Goal: Task Accomplishment & Management: Use online tool/utility

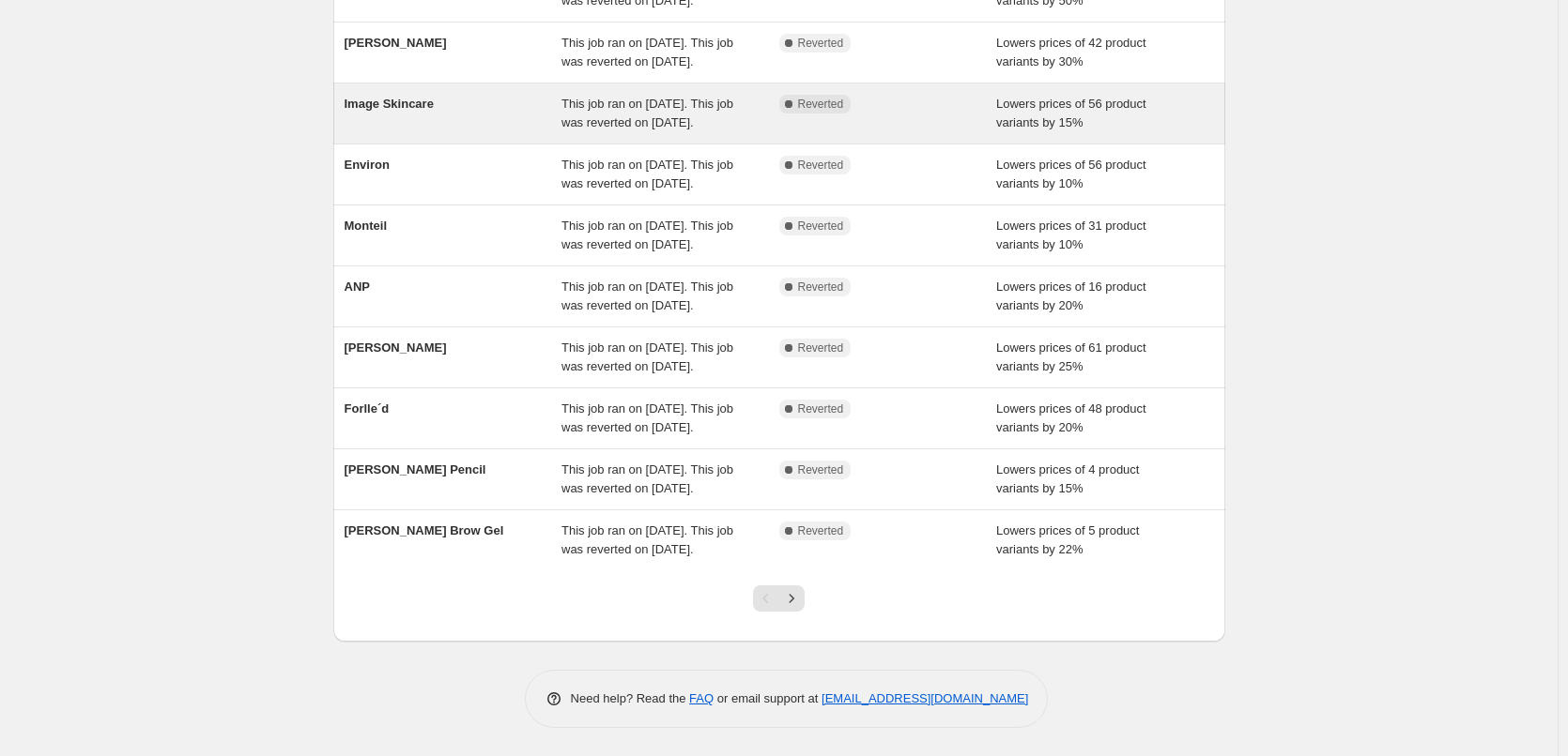
scroll to position [376, 0]
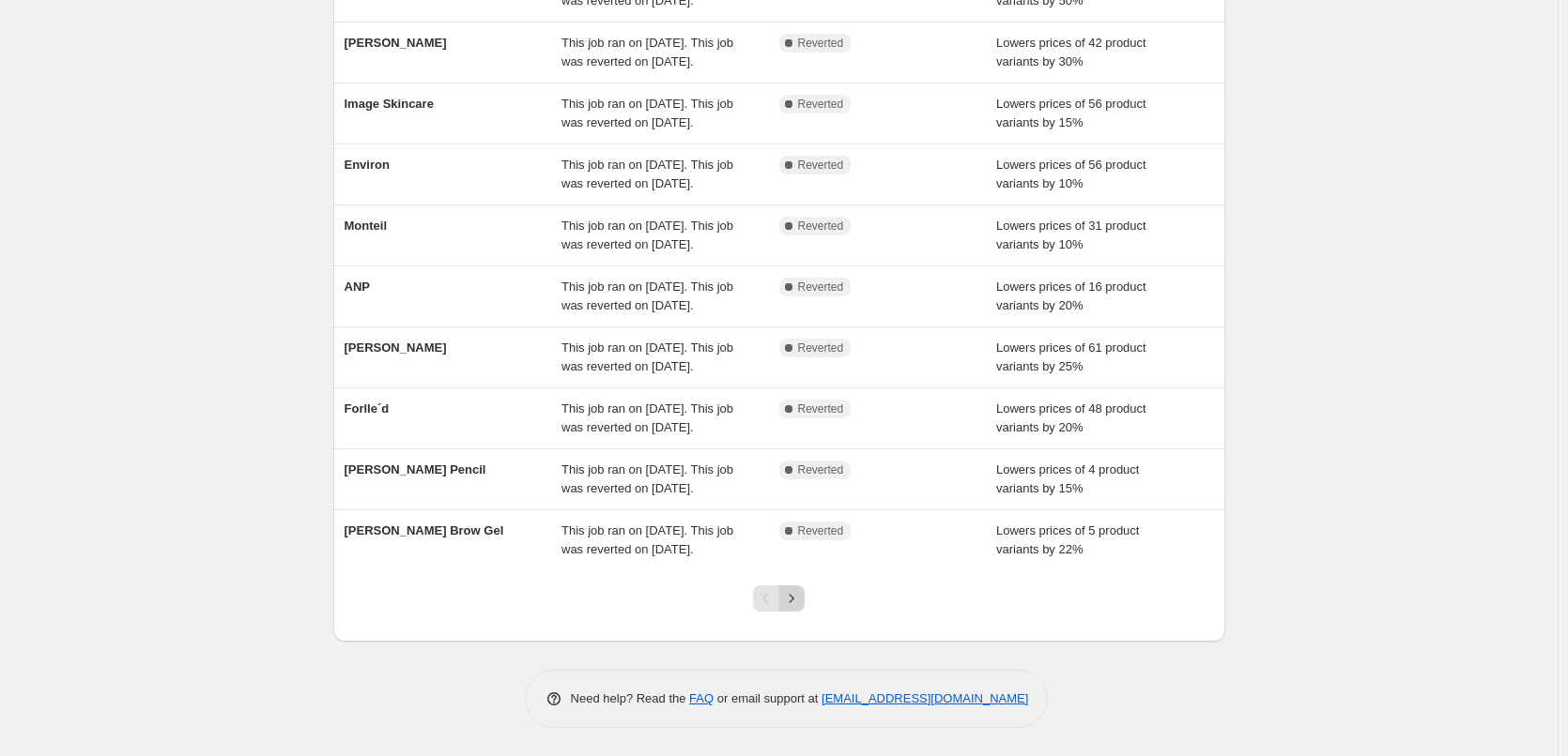
click at [797, 608] on icon "Next" at bounding box center [792, 599] width 19 height 19
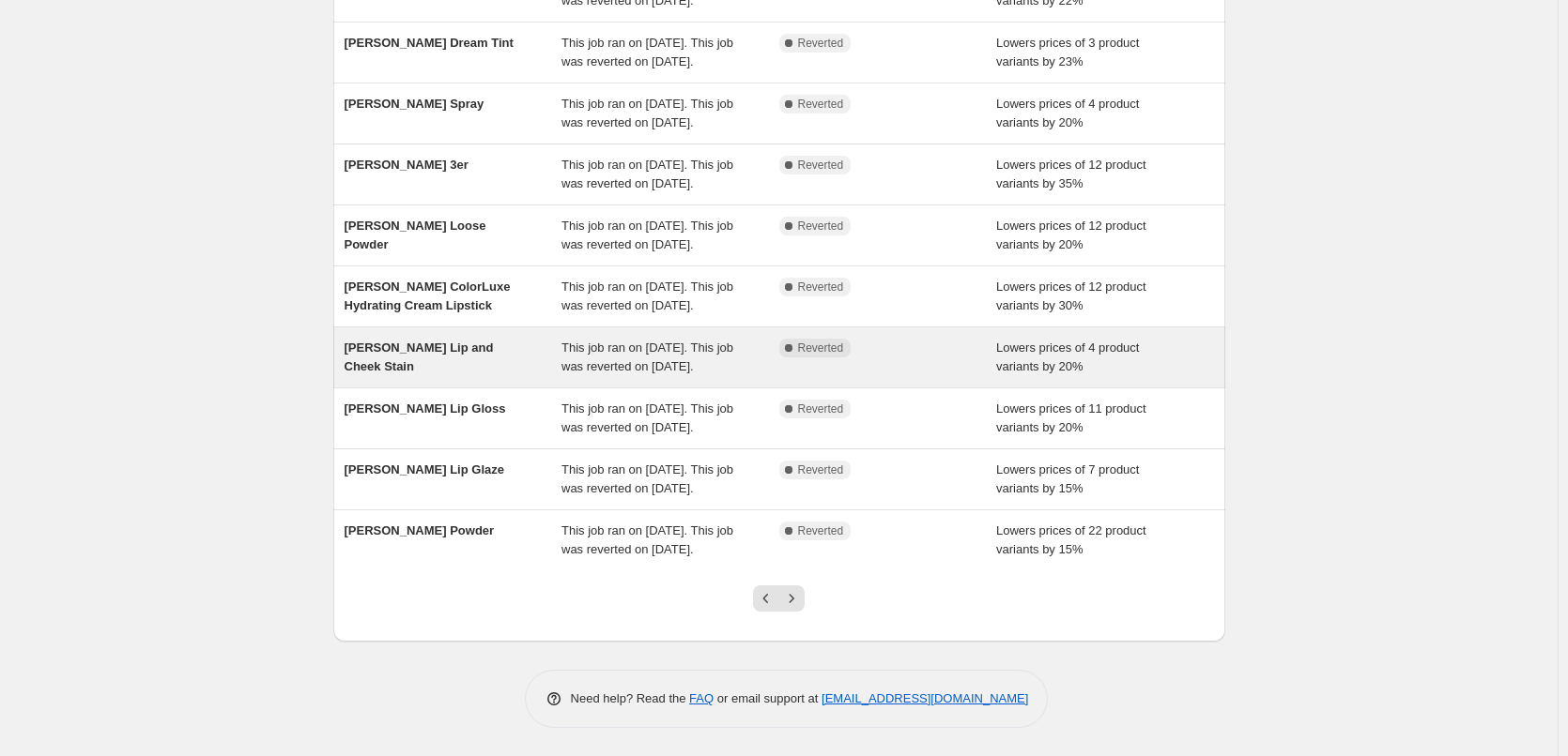
scroll to position [398, 0]
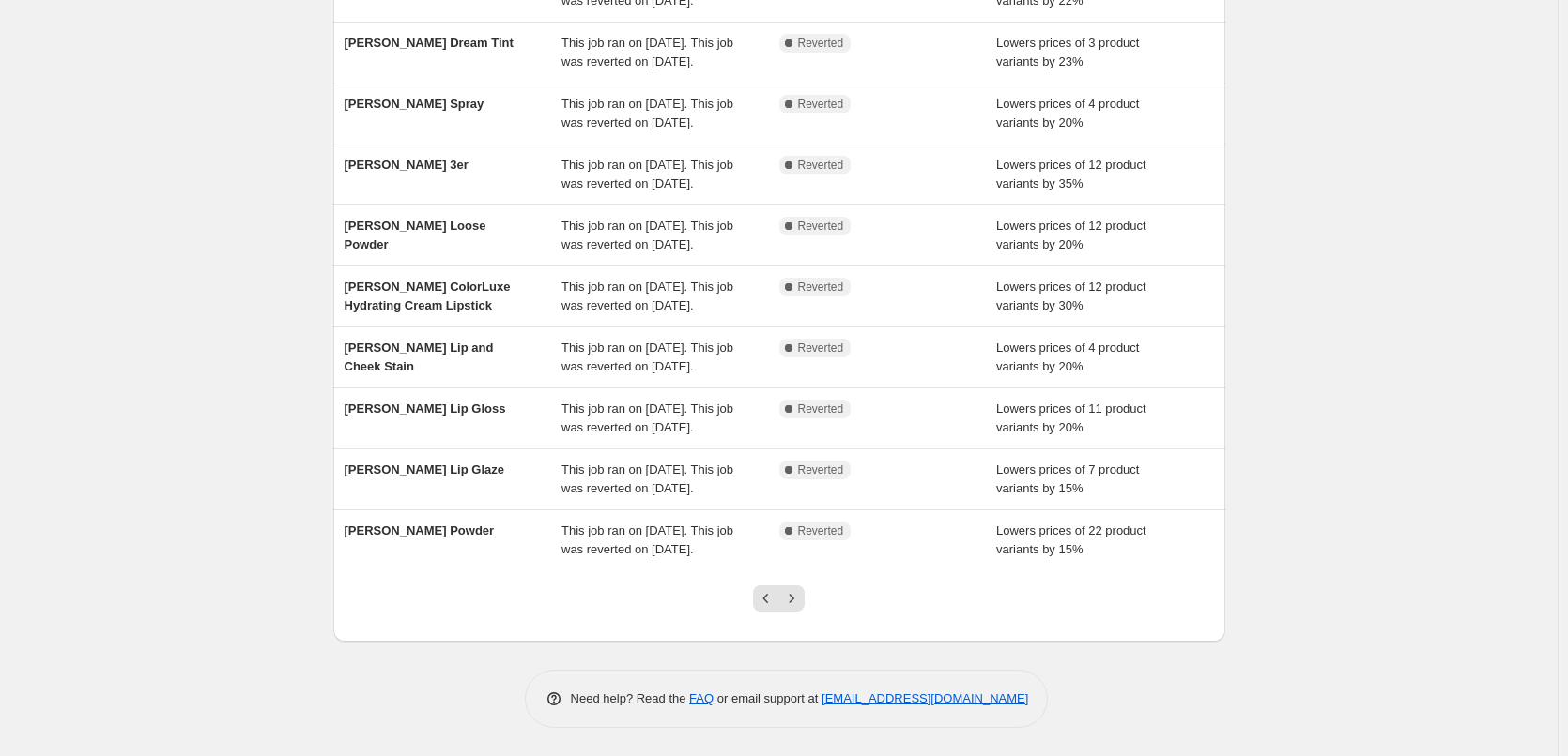
click at [796, 618] on div at bounding box center [779, 606] width 76 height 72
click at [789, 597] on icon "Next" at bounding box center [792, 599] width 19 height 19
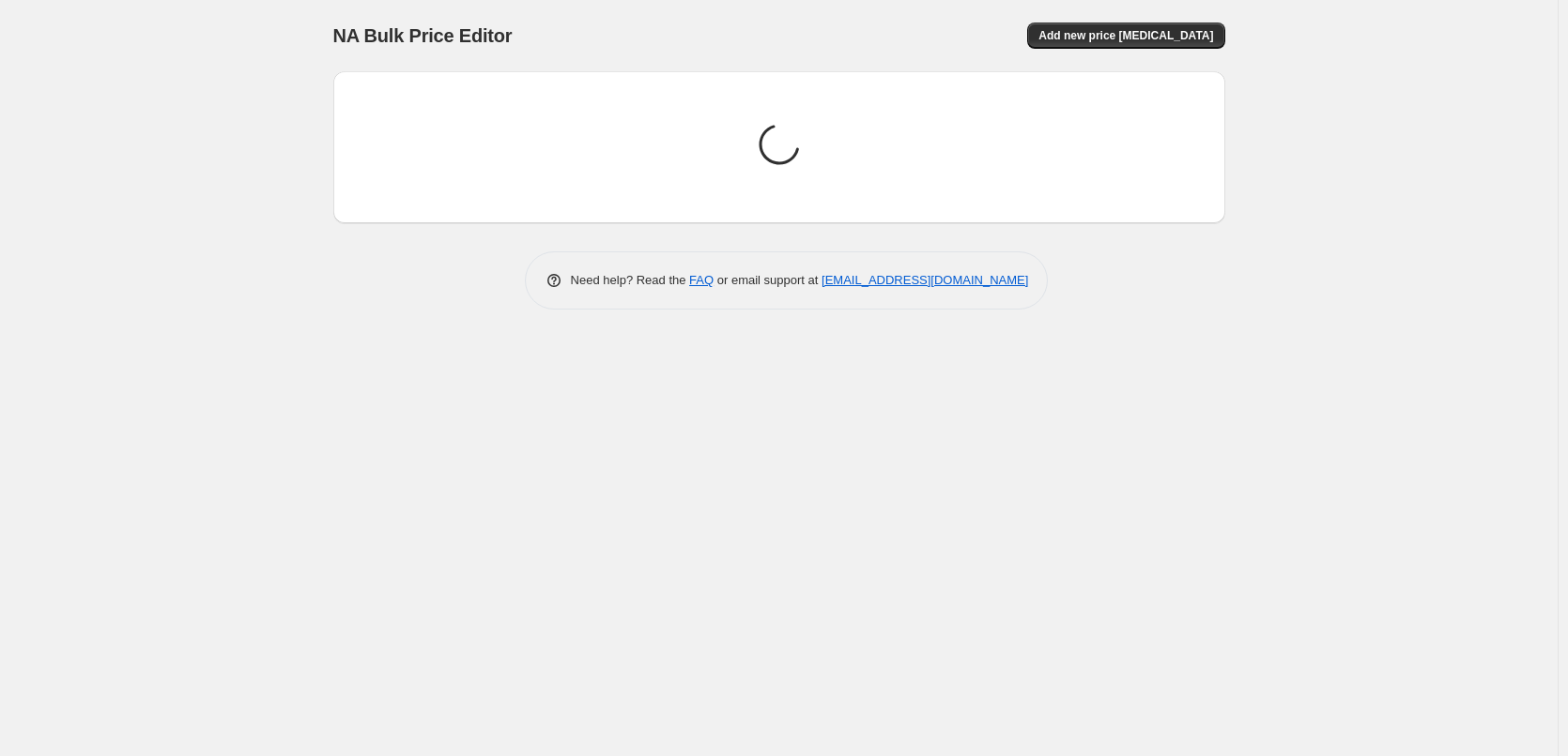
scroll to position [0, 0]
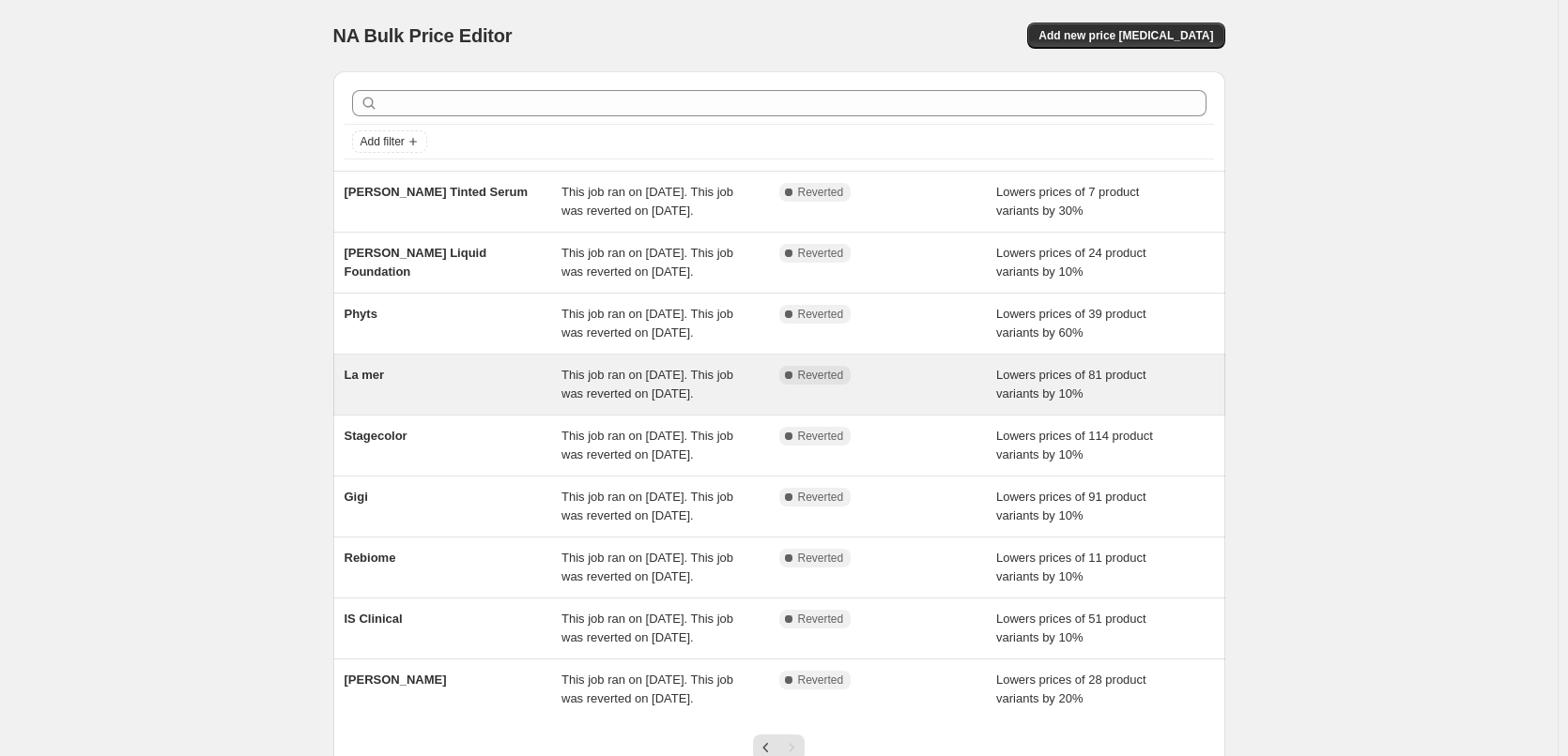
click at [382, 403] on div "La mer" at bounding box center [453, 384] width 218 height 37
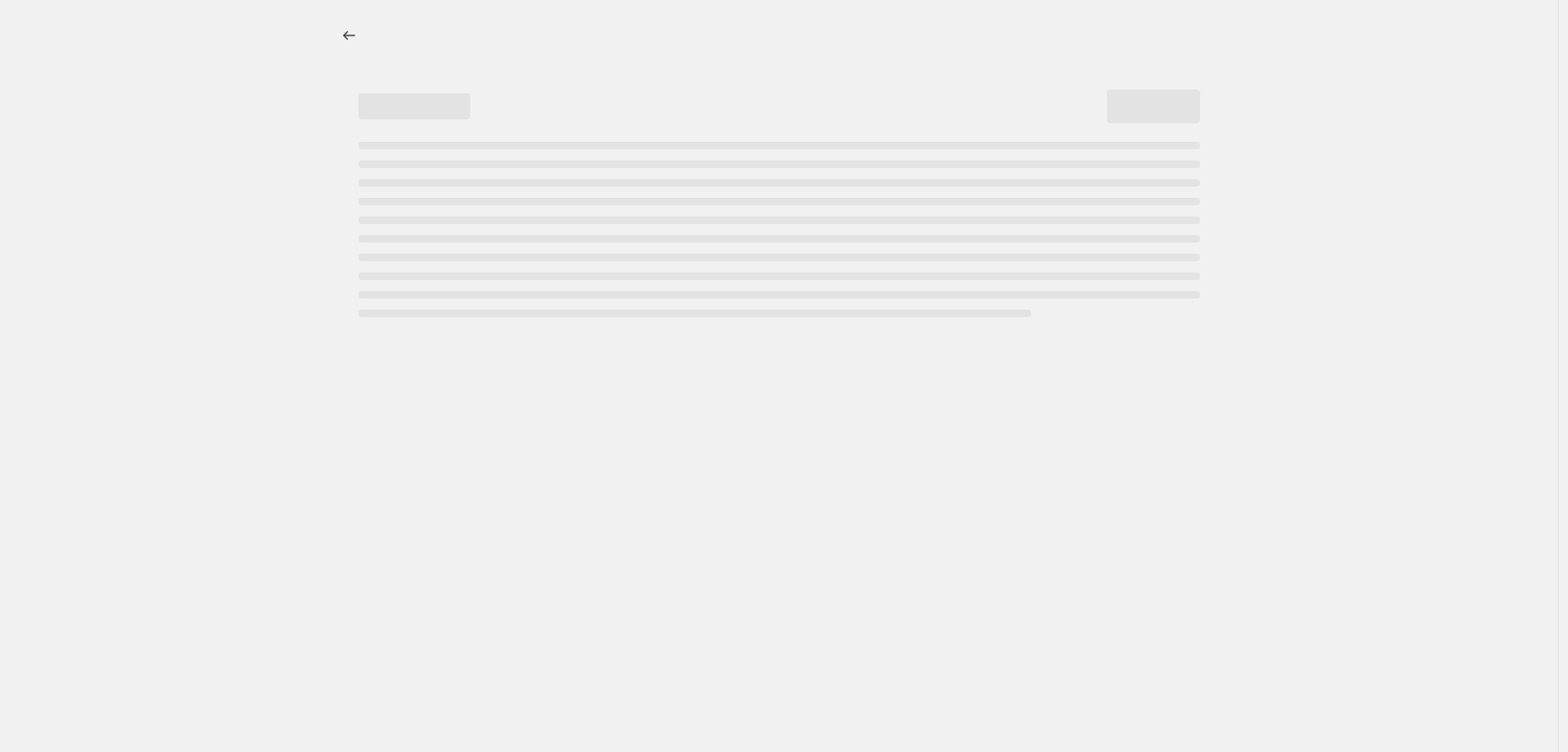
select select "percentage"
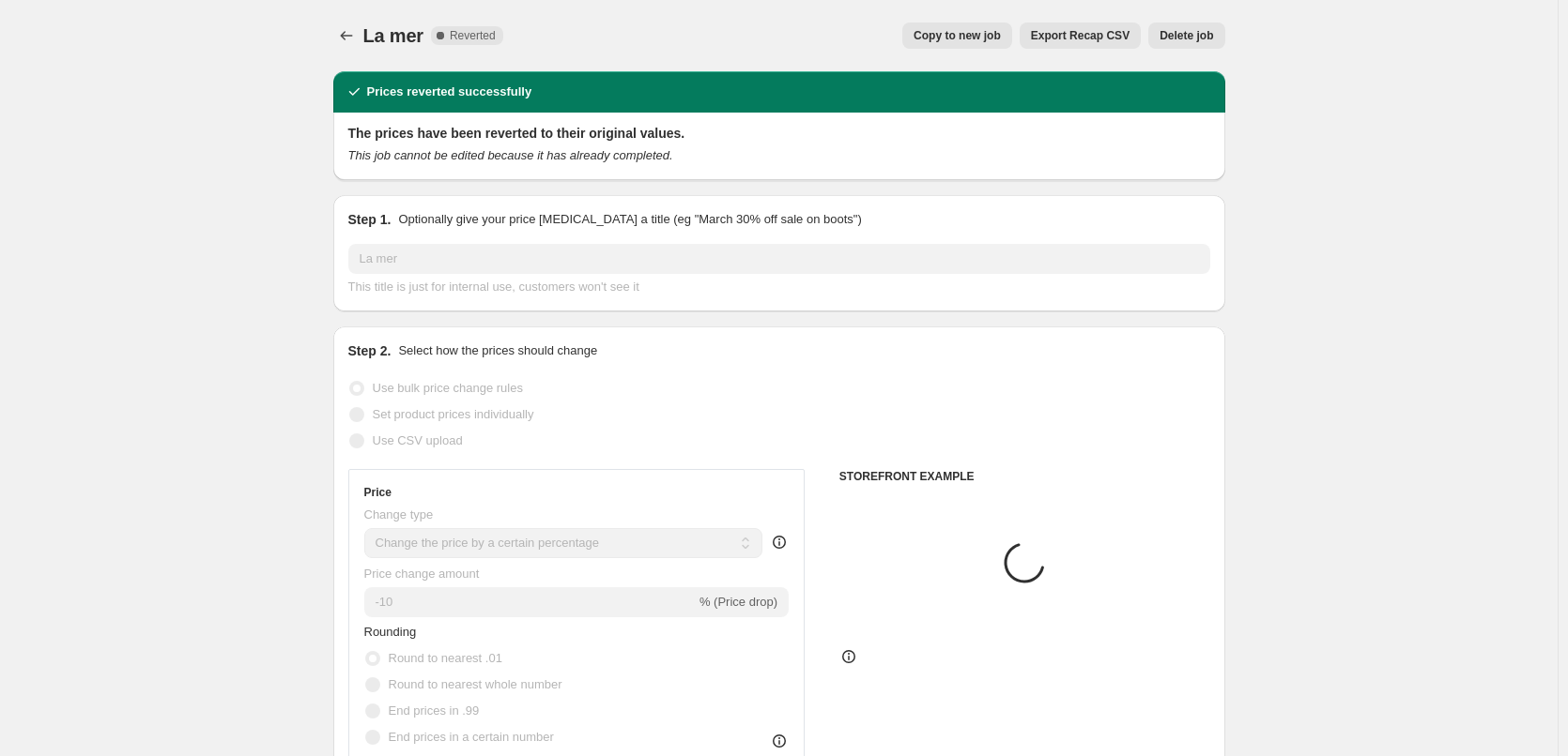
select select "vendor"
click at [979, 32] on span "Copy to new job" at bounding box center [956, 35] width 87 height 15
select select "percentage"
select select "vendor"
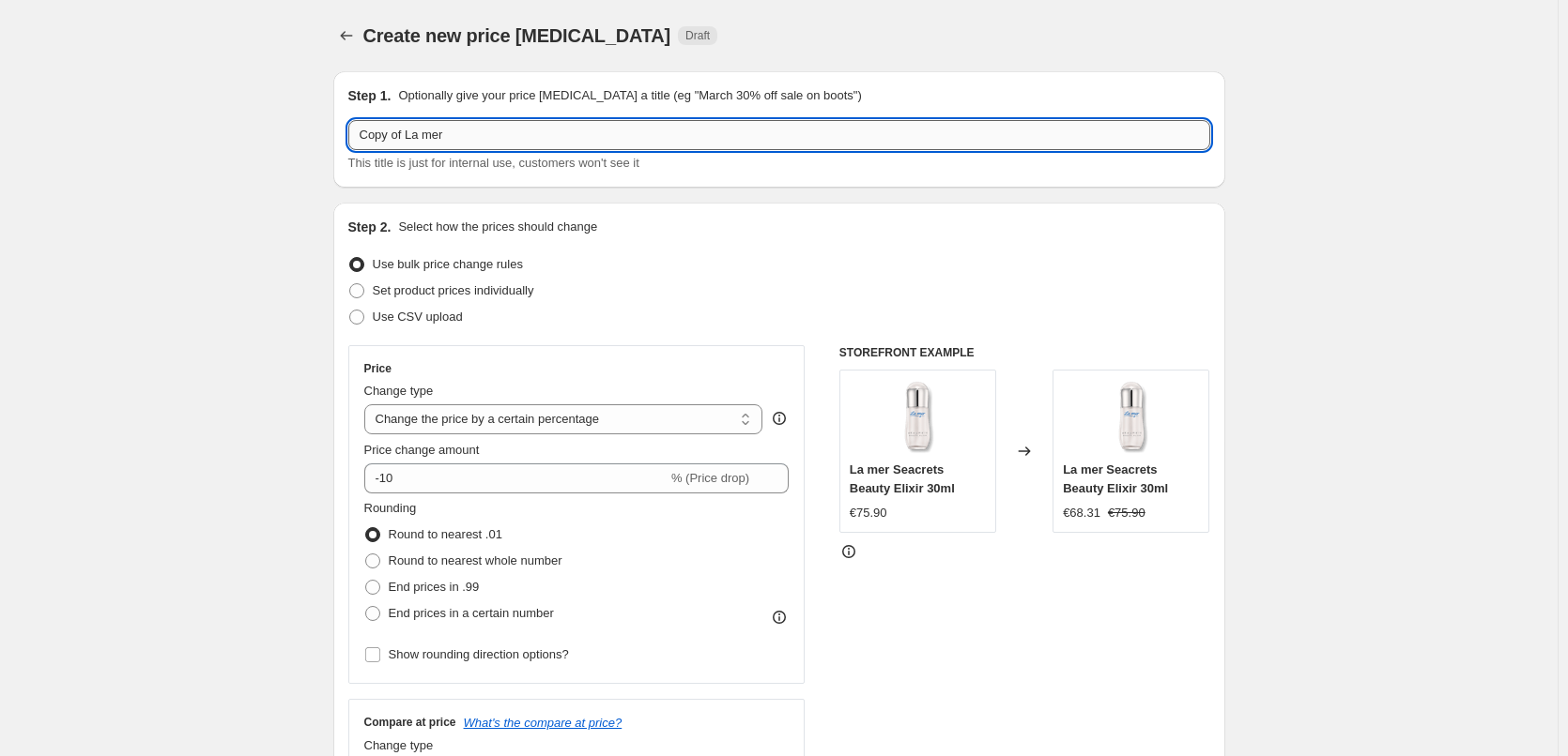
click at [407, 135] on input "Copy of La mer" at bounding box center [778, 135] width 861 height 30
drag, startPoint x: 409, startPoint y: 135, endPoint x: 216, endPoint y: 140, distance: 193.1
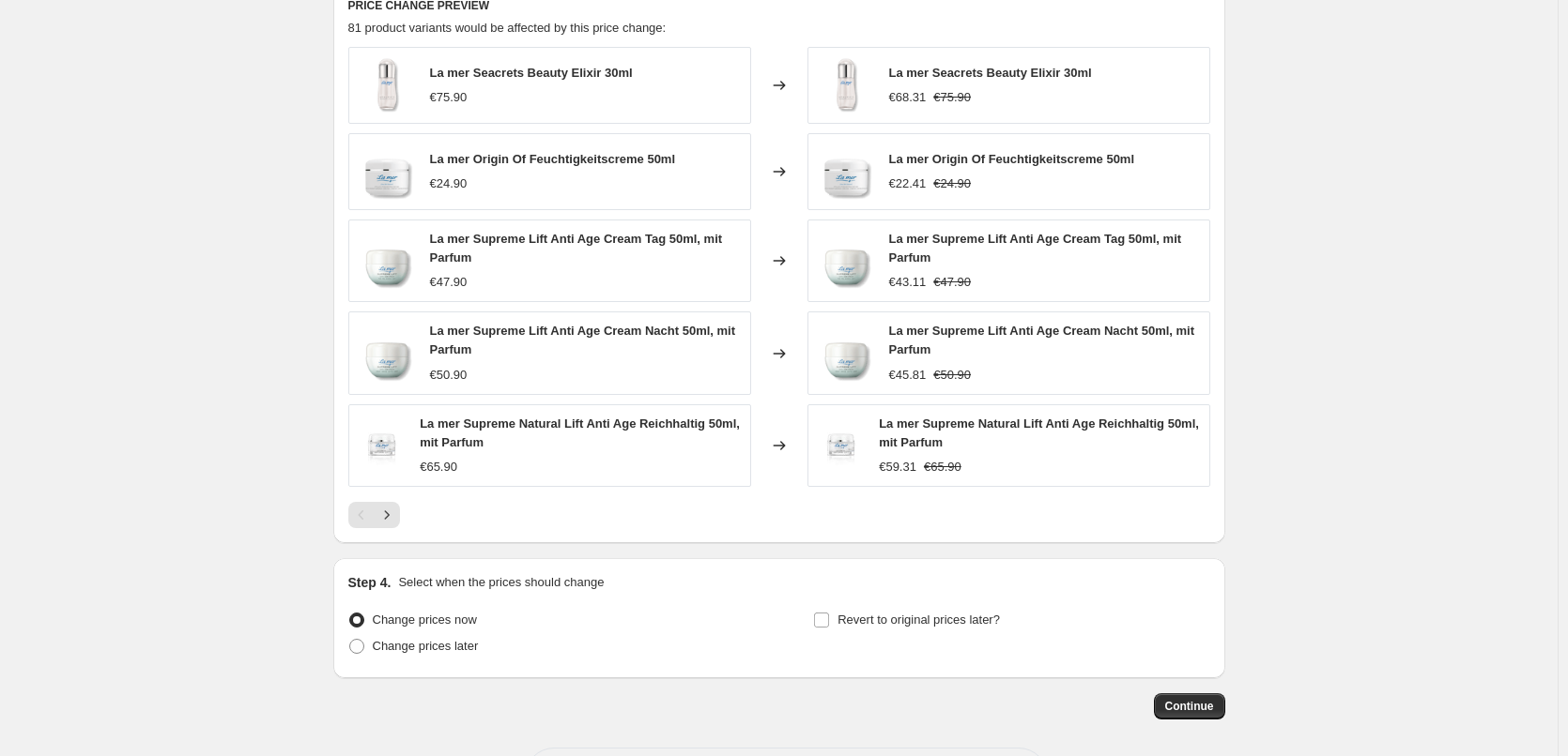
scroll to position [1350, 0]
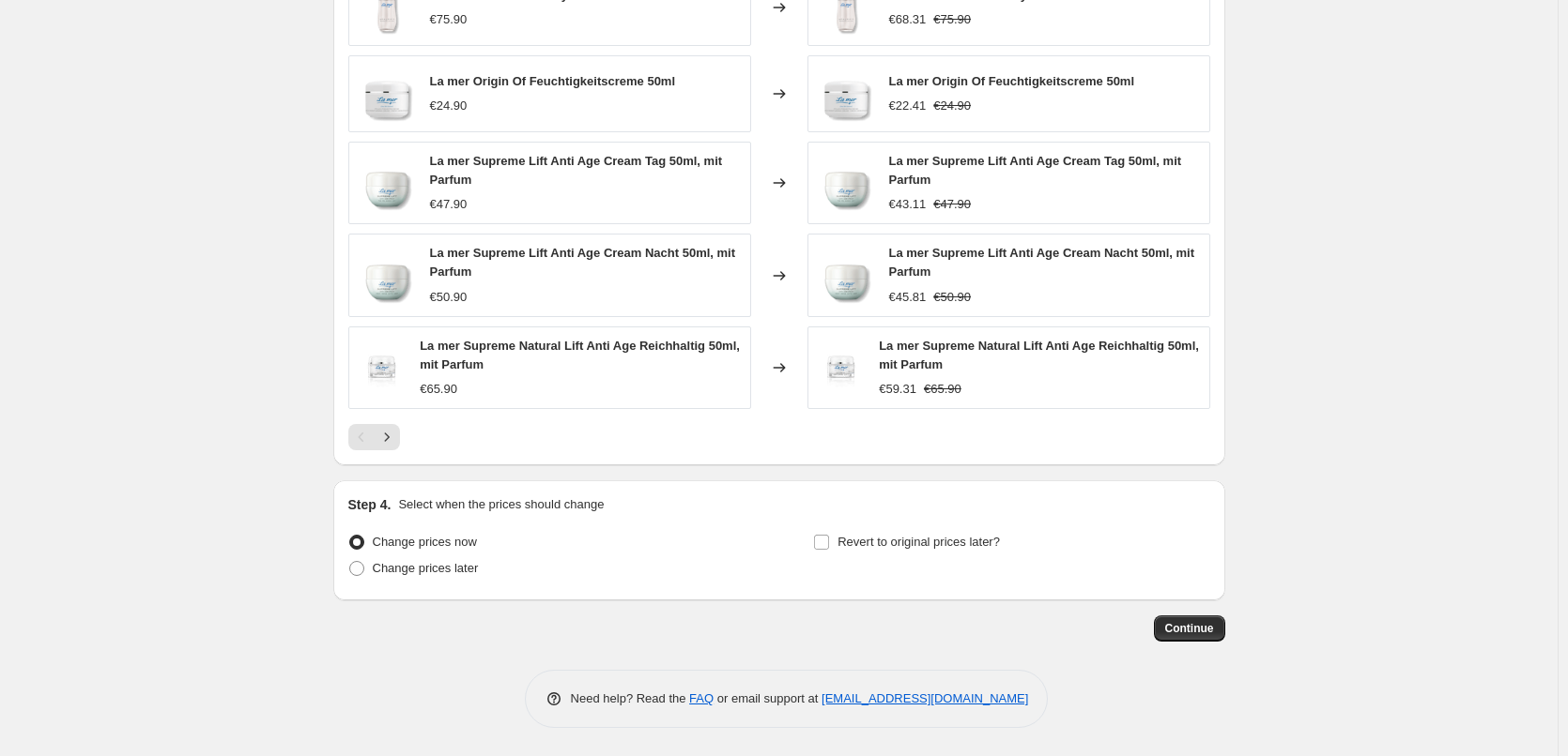
type input "La mer"
click at [900, 528] on div "Step 4. Select when the prices should change Change prices now Change prices la…" at bounding box center [778, 540] width 861 height 90
click at [902, 537] on span "Revert to original prices later?" at bounding box center [919, 542] width 163 height 14
click at [829, 537] on input "Revert to original prices later?" at bounding box center [821, 543] width 15 height 15
checkbox input "true"
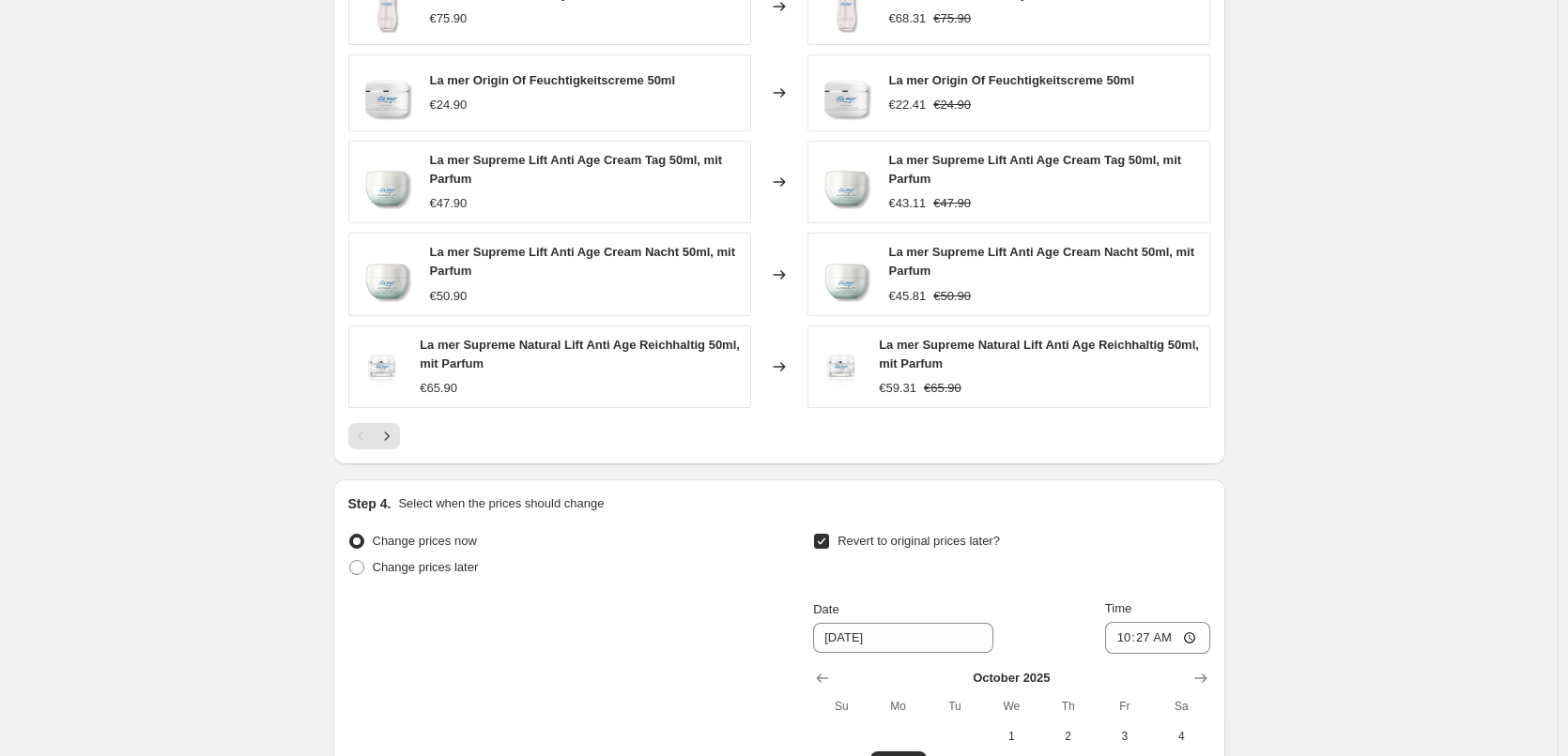
scroll to position [1670, 0]
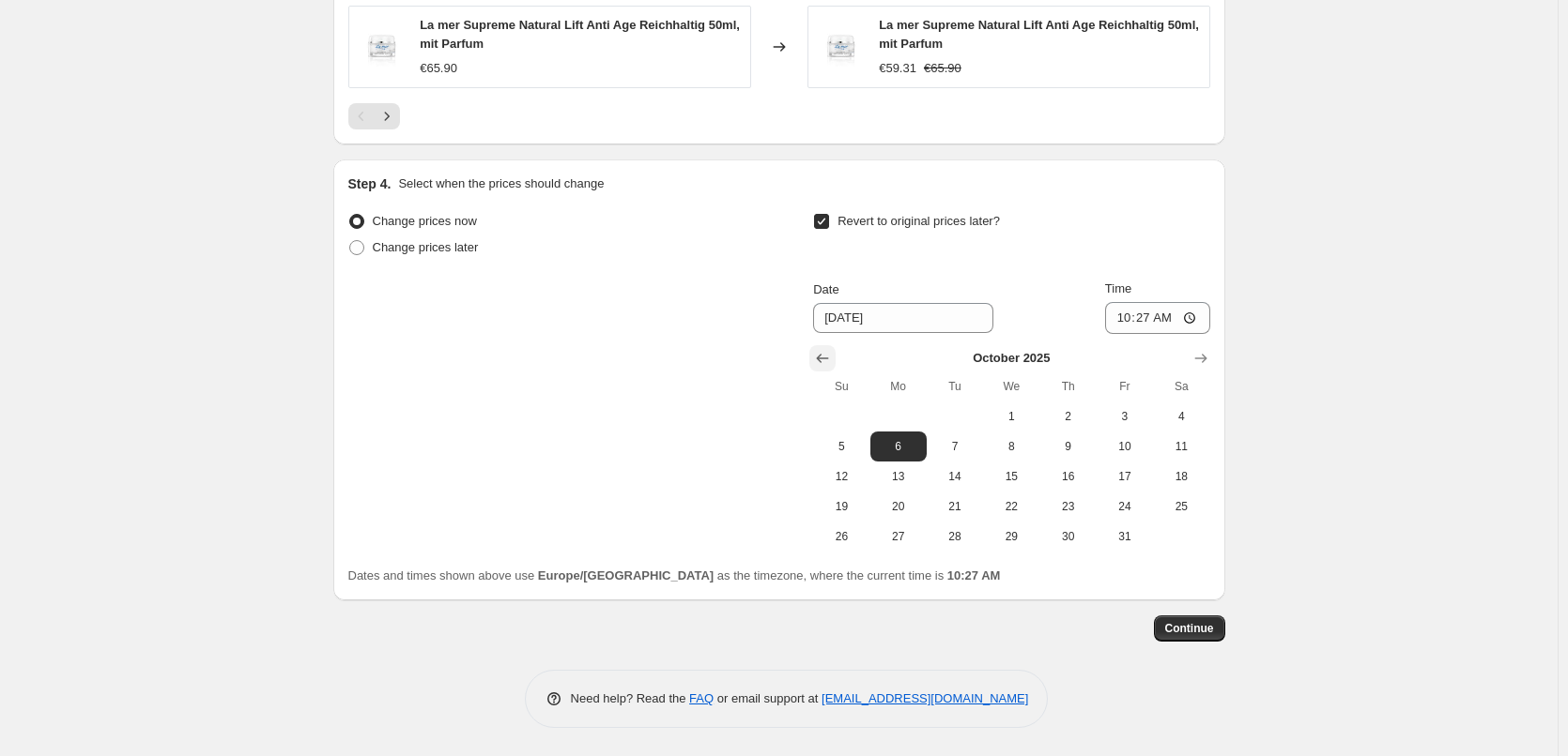
click at [830, 372] on button "Show previous month, September 2025" at bounding box center [821, 357] width 26 height 26
click at [945, 539] on span "30" at bounding box center [954, 537] width 41 height 15
type input "[DATE]"
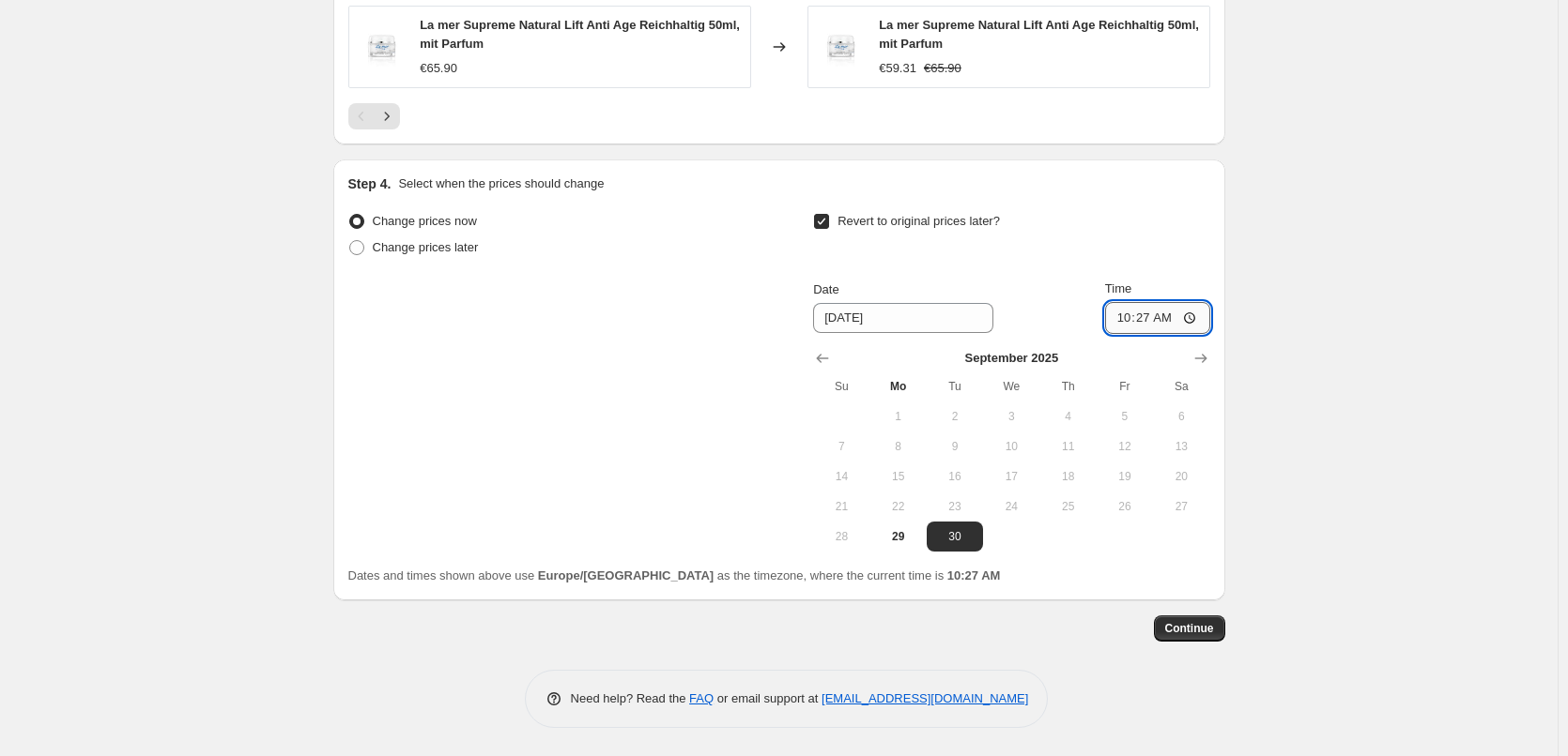
click at [1123, 321] on input "10:27" at bounding box center [1158, 317] width 105 height 32
type input "03:00"
click at [1201, 629] on span "Continue" at bounding box center [1188, 629] width 49 height 15
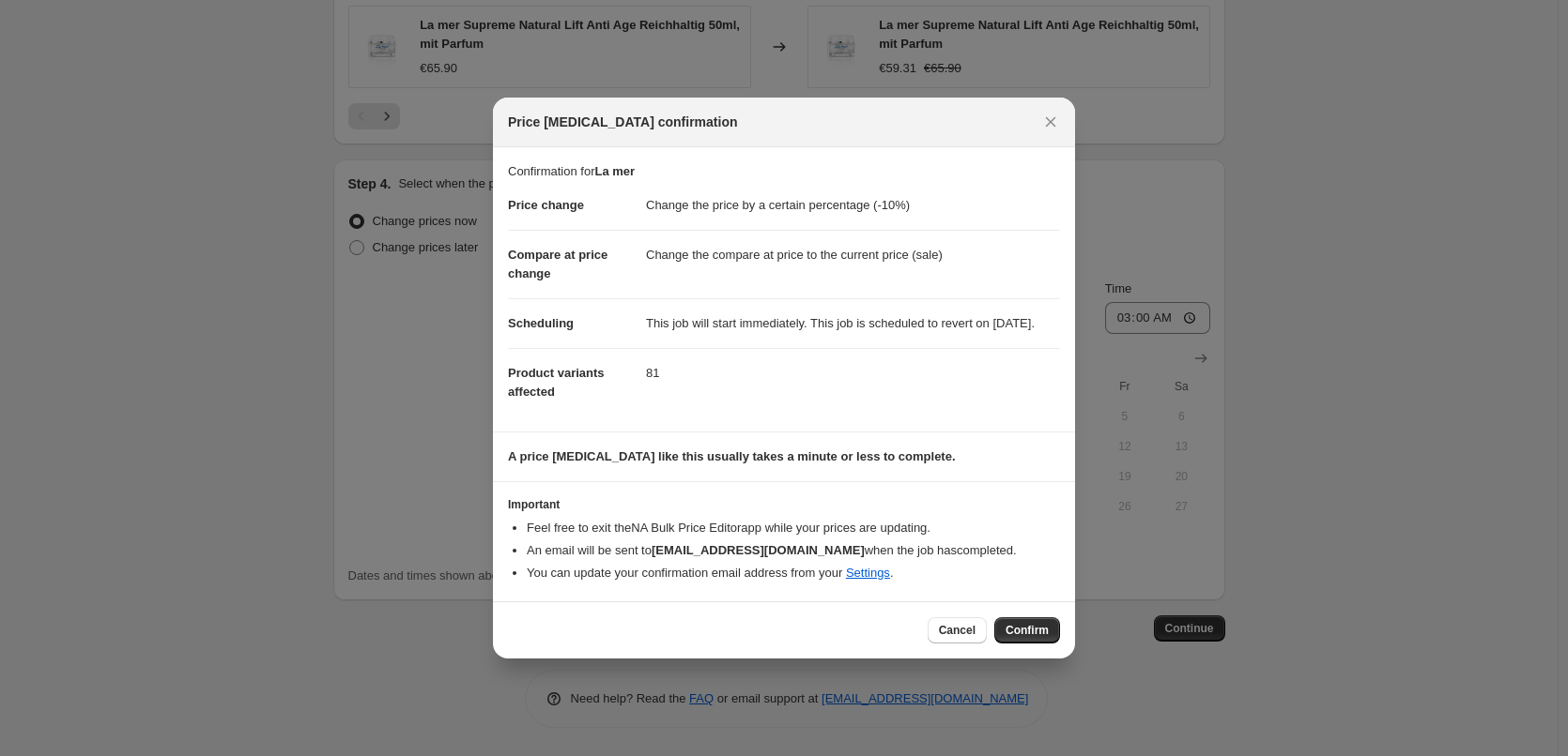
click at [1053, 625] on div "Cancel Confirm" at bounding box center [783, 630] width 582 height 57
click at [1048, 631] on button "Confirm" at bounding box center [1027, 630] width 66 height 26
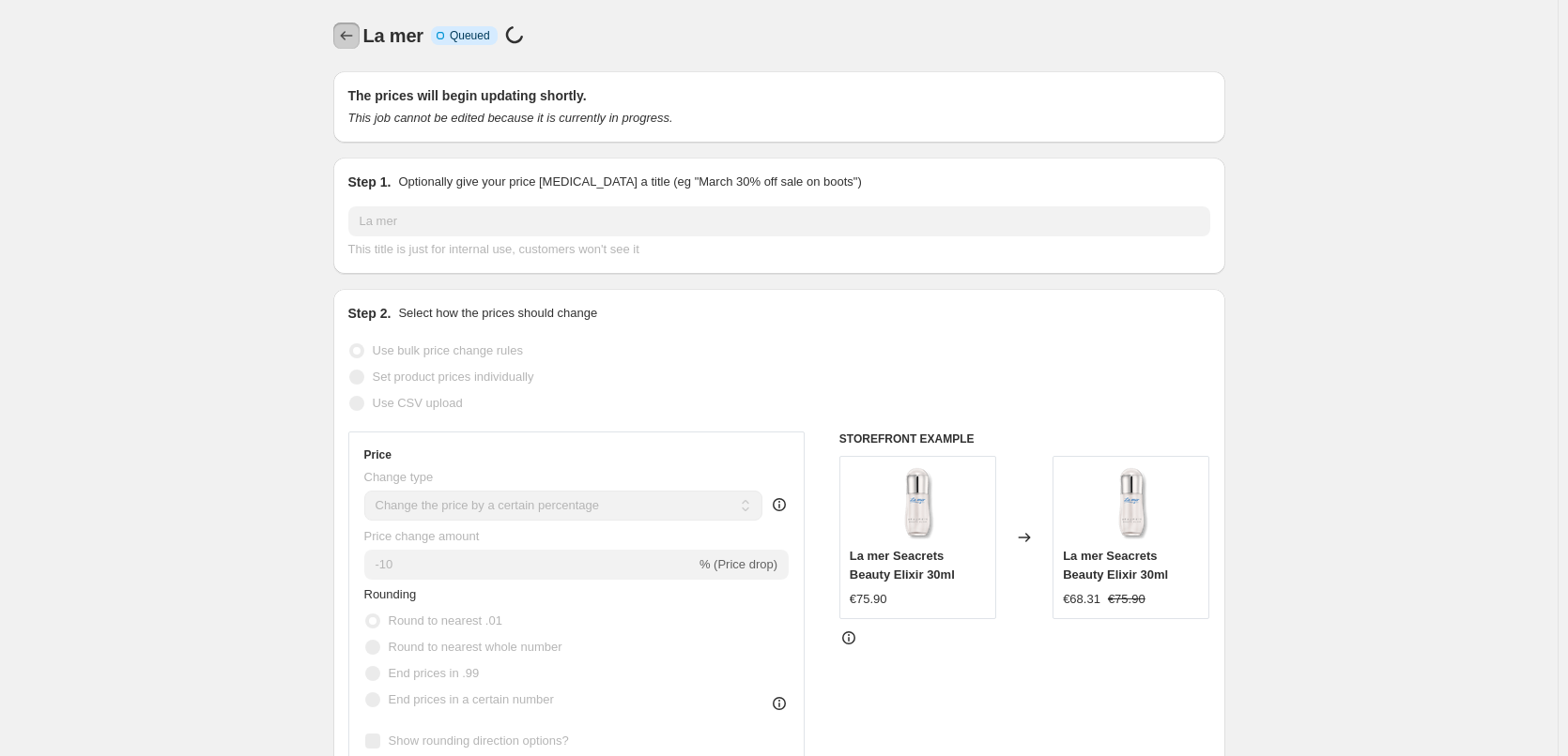
click at [344, 45] on button "Price change jobs" at bounding box center [346, 35] width 26 height 26
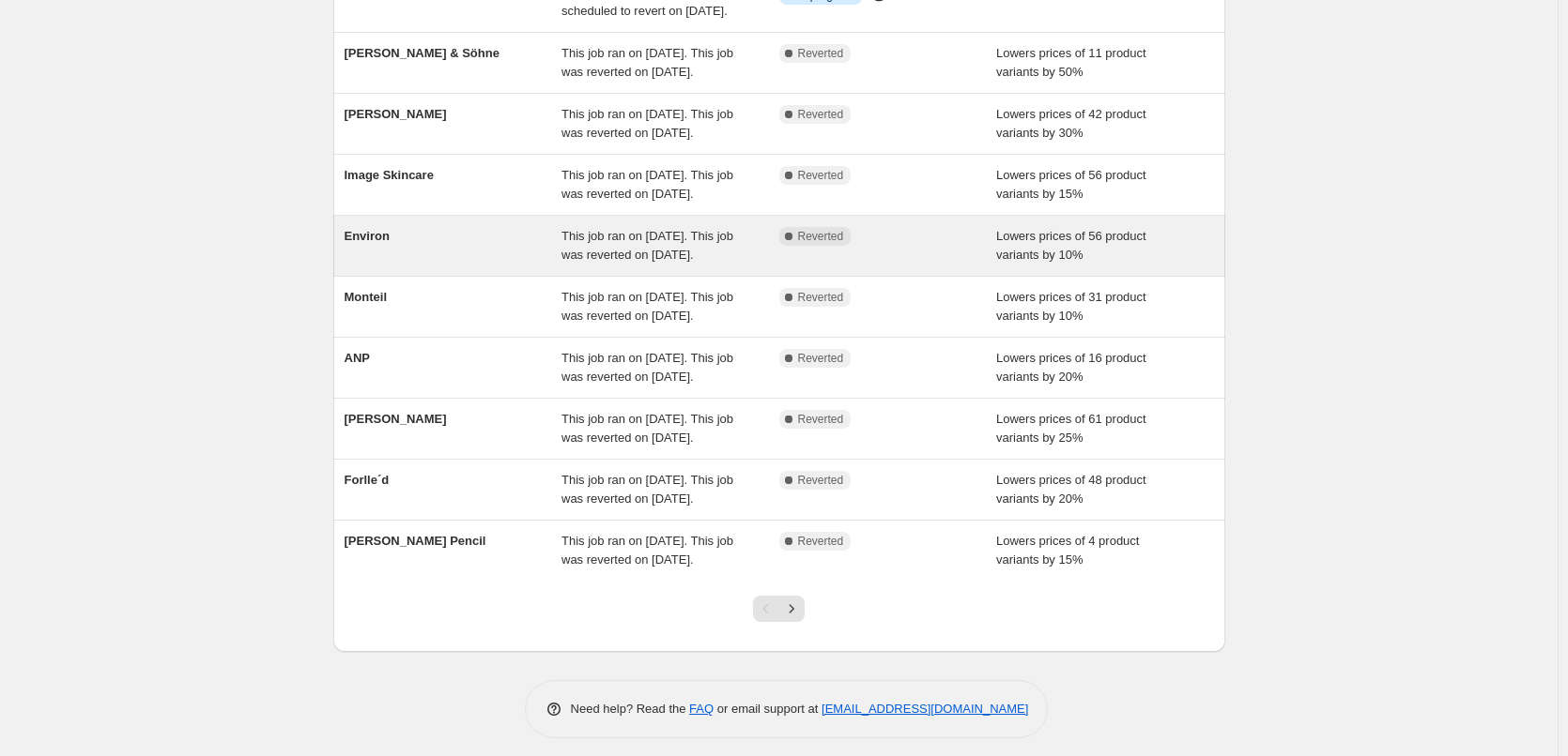
scroll to position [398, 0]
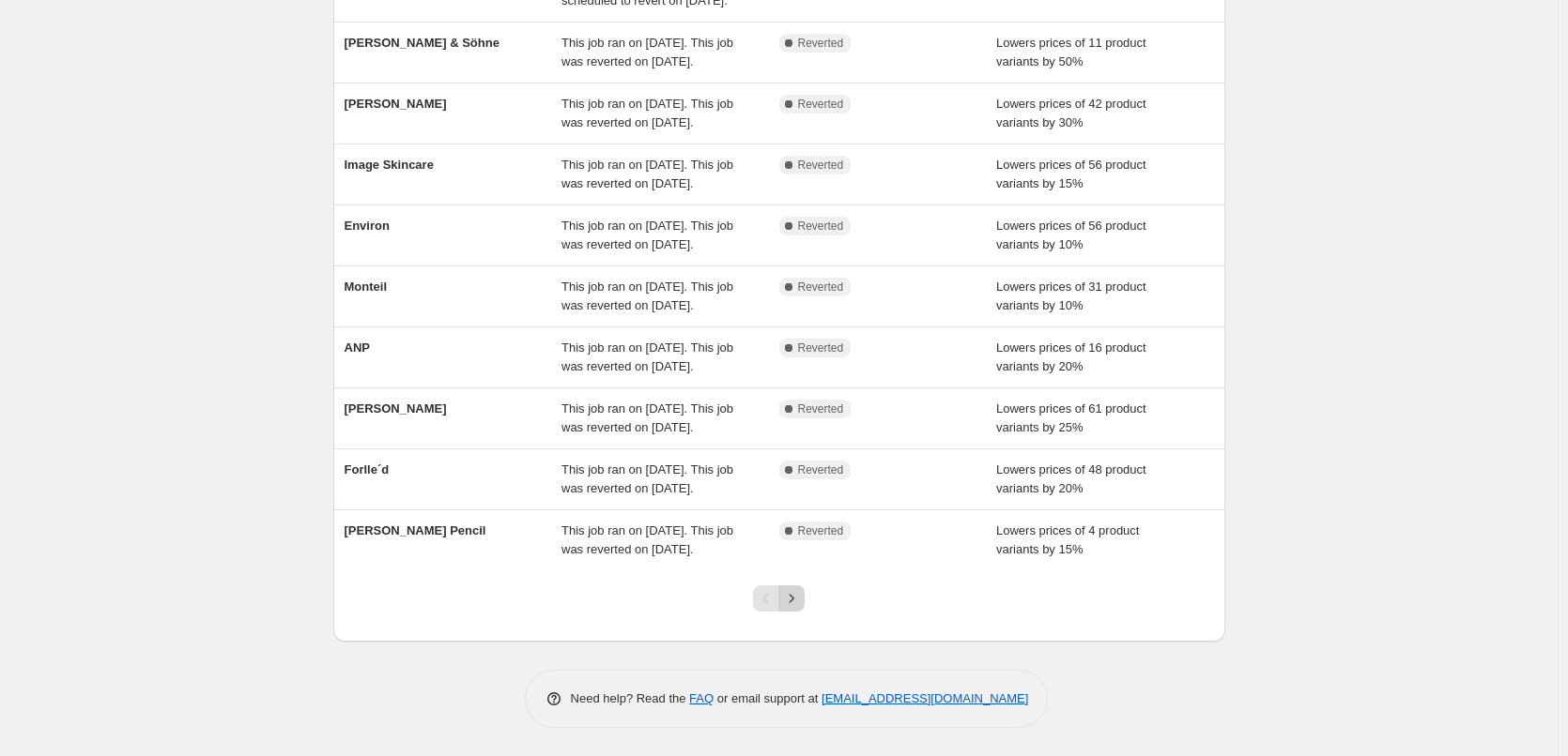
click at [799, 601] on icon "Next" at bounding box center [792, 599] width 19 height 19
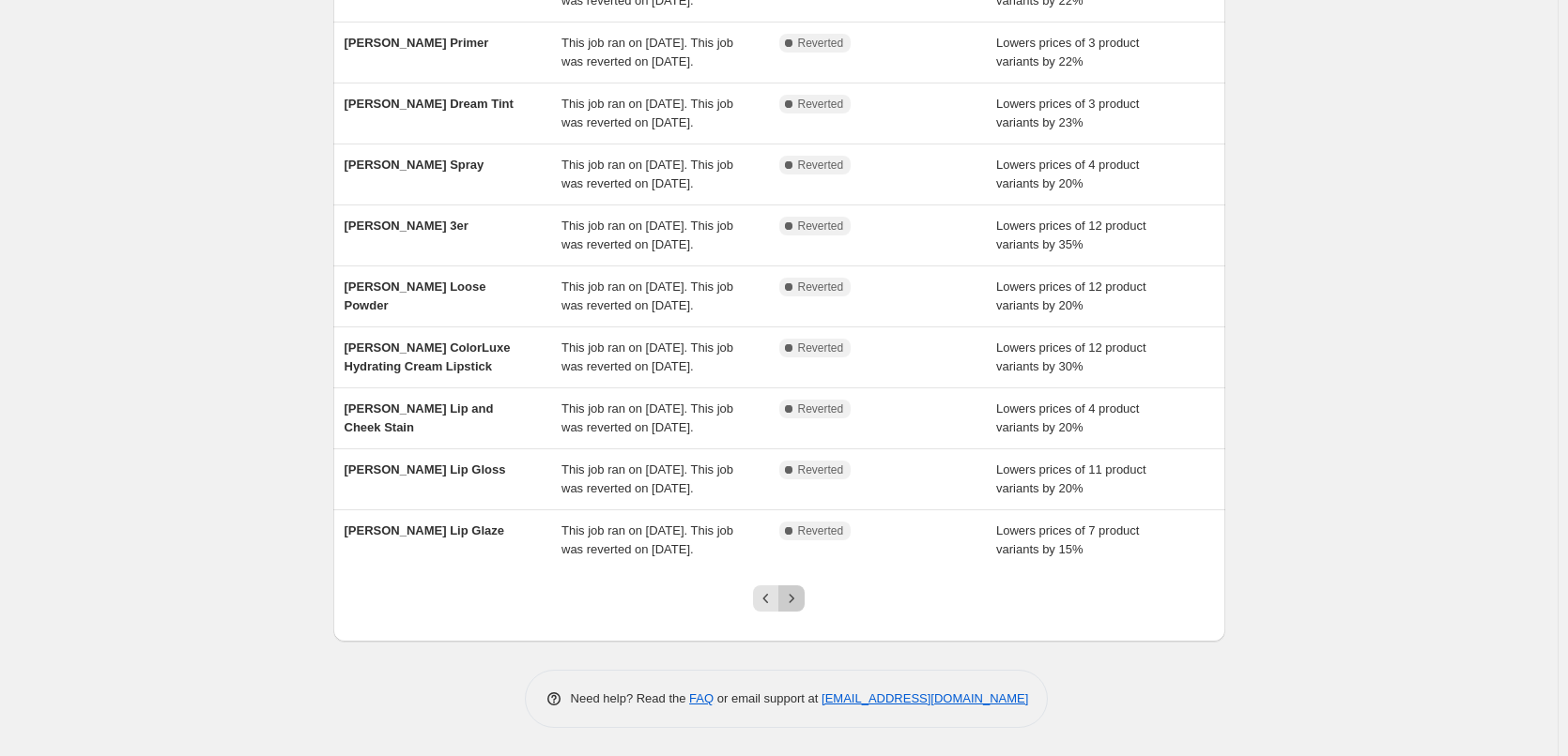
click at [797, 601] on icon "Next" at bounding box center [792, 599] width 19 height 19
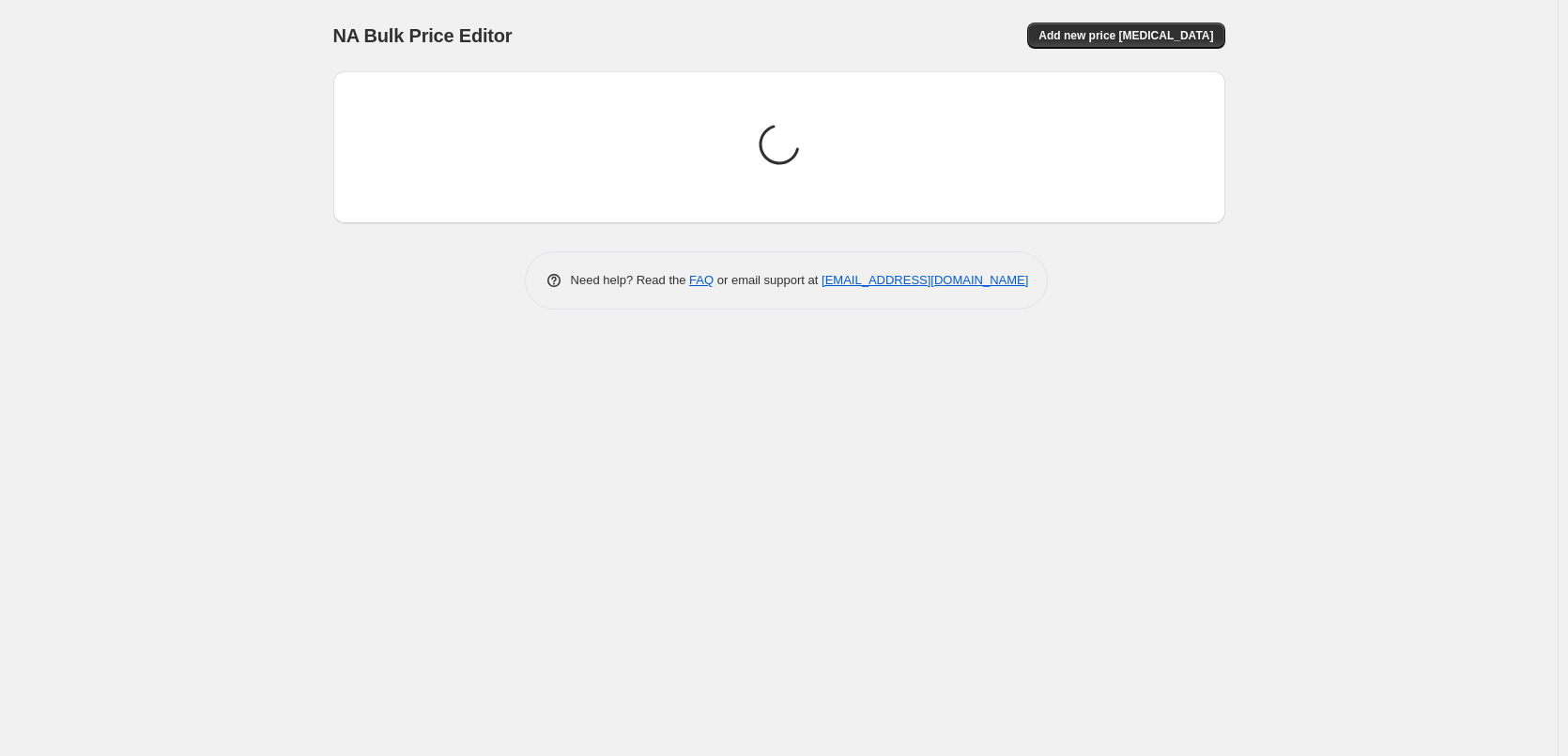
scroll to position [0, 0]
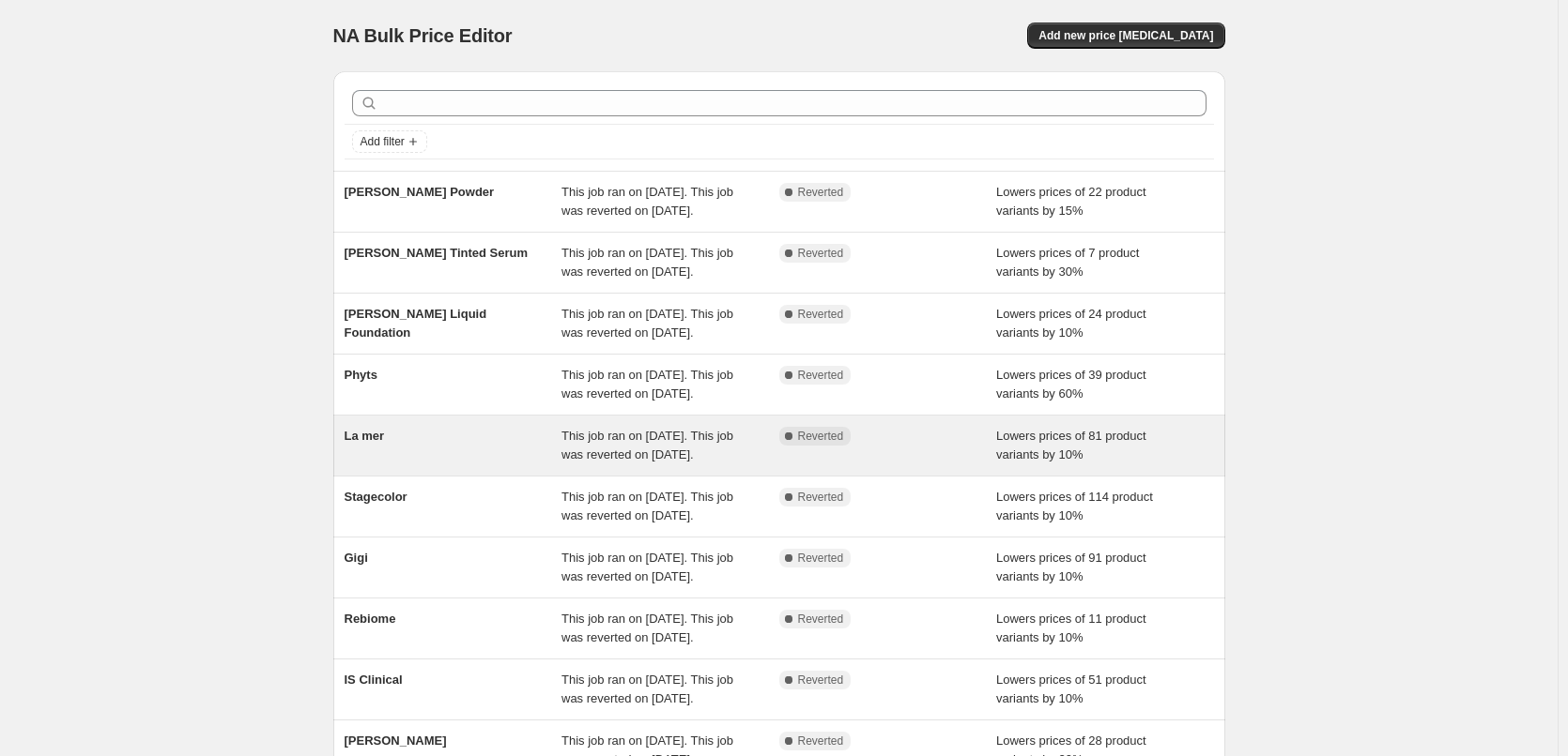
click at [372, 464] on div "La mer" at bounding box center [453, 445] width 218 height 37
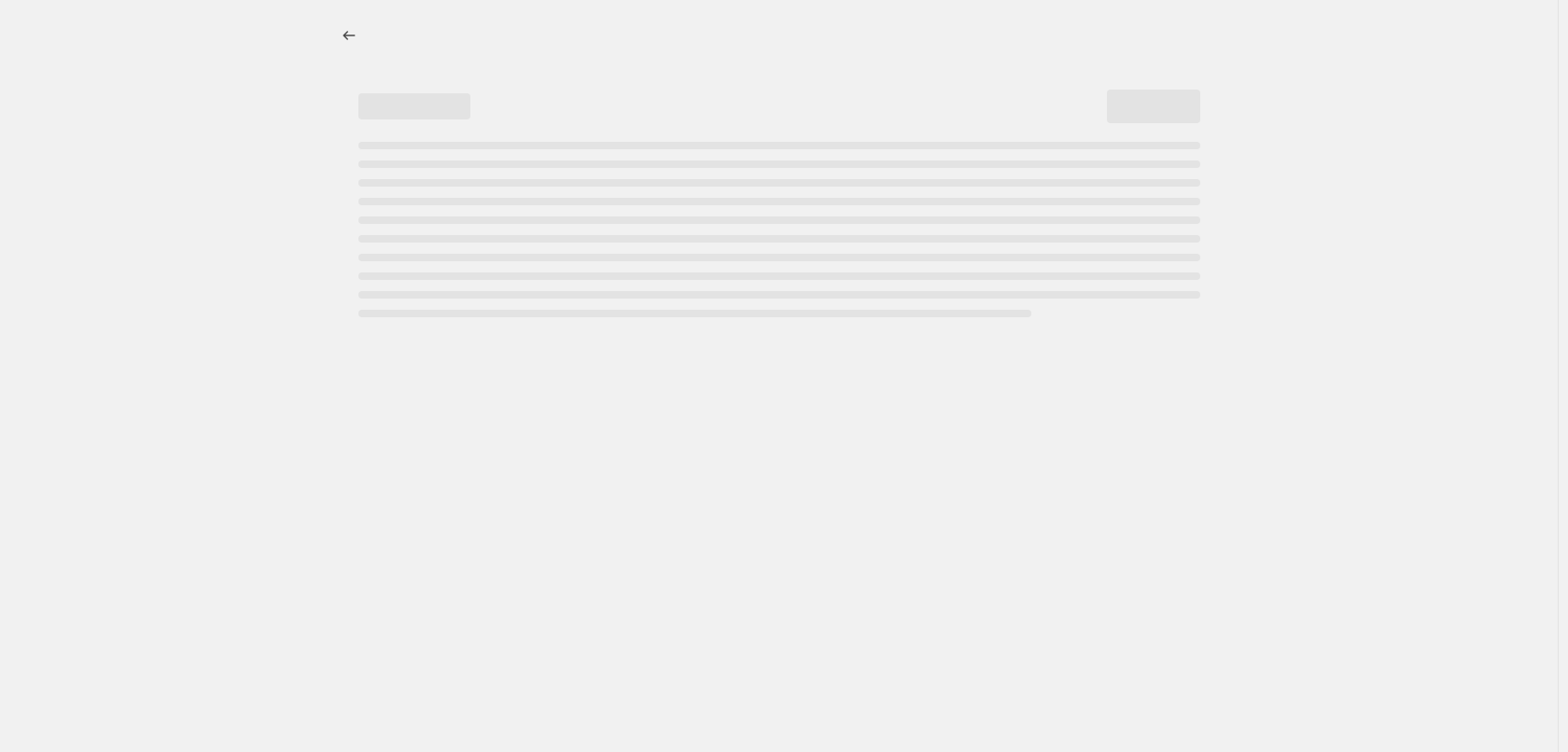
select select "percentage"
select select "vendor"
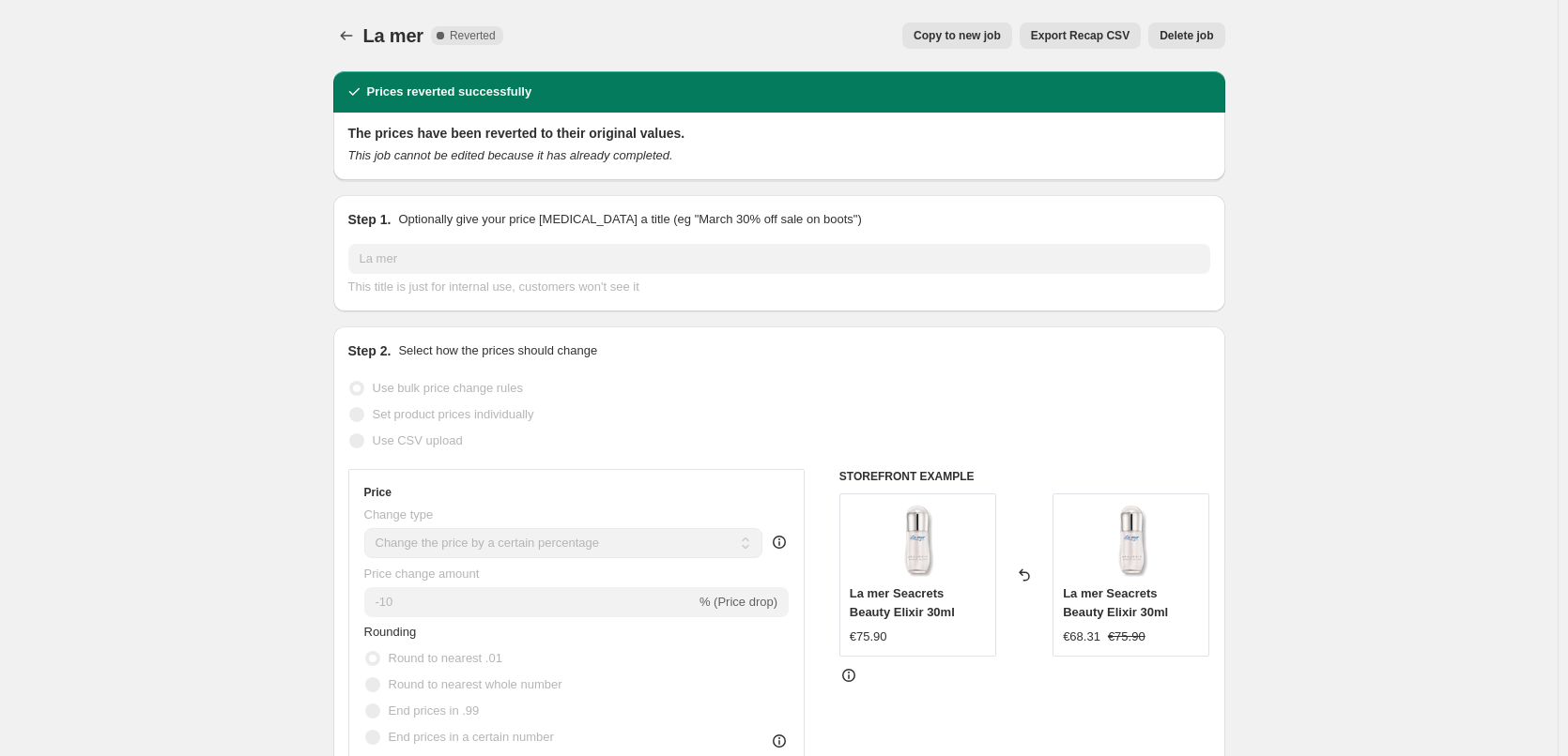
click at [1192, 31] on span "Delete job" at bounding box center [1186, 35] width 54 height 15
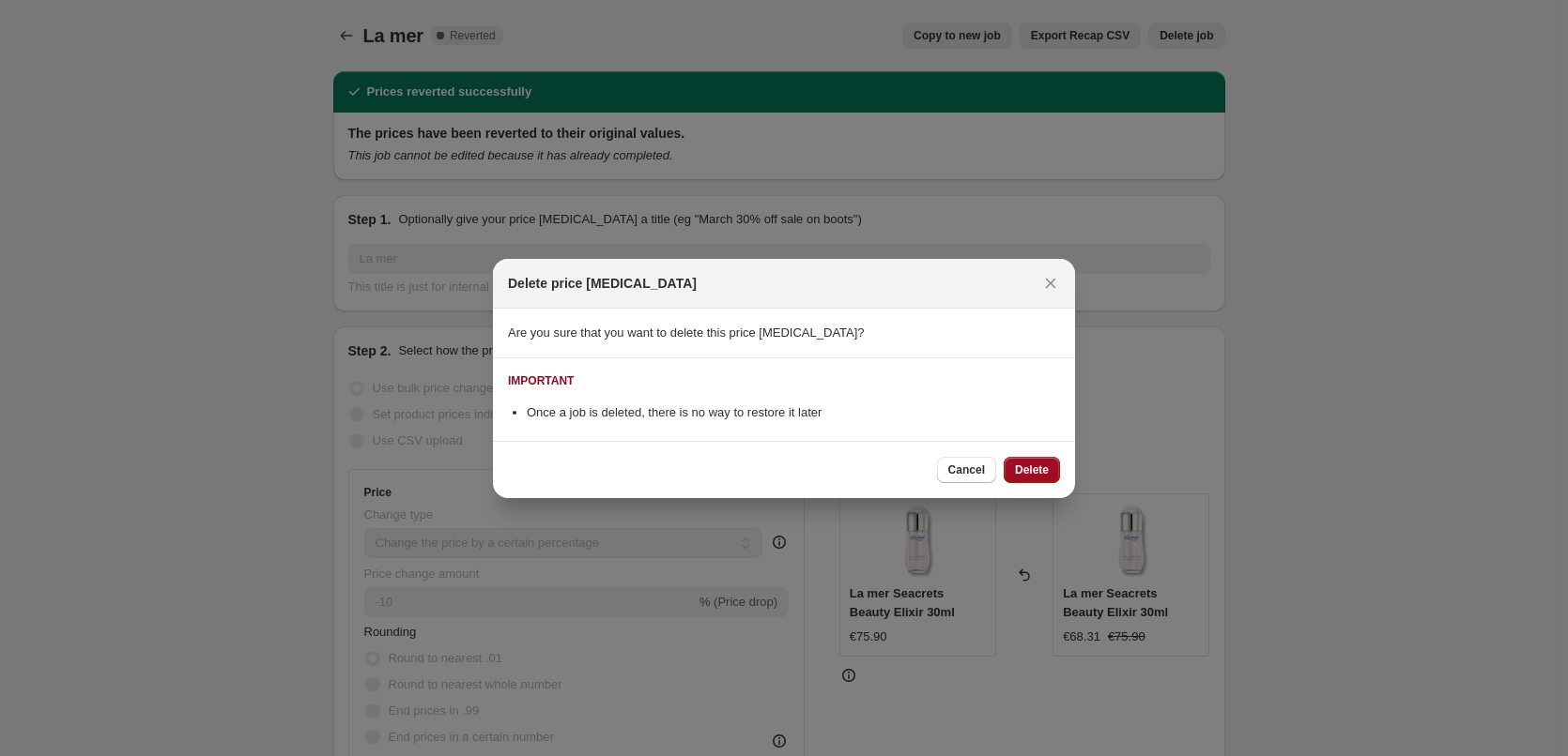
click at [1026, 457] on button "Delete" at bounding box center [1031, 469] width 56 height 26
